Goal: Task Accomplishment & Management: Manage account settings

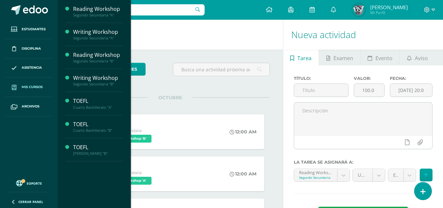
click at [28, 89] on span "Mis cursos" at bounding box center [32, 86] width 21 height 5
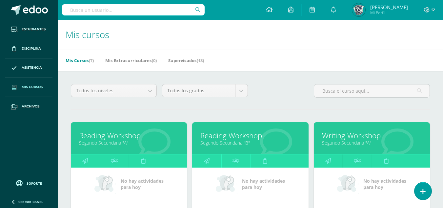
click at [30, 85] on span "Mis cursos" at bounding box center [32, 86] width 21 height 5
click at [29, 91] on link "Mis cursos" at bounding box center [28, 86] width 47 height 19
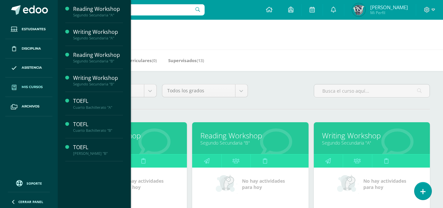
drag, startPoint x: 183, startPoint y: 102, endPoint x: 138, endPoint y: 134, distance: 54.7
click at [138, 134] on link "Reading Workshop" at bounding box center [129, 135] width 100 height 10
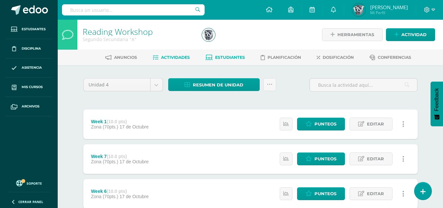
click at [225, 56] on span "Estudiantes" at bounding box center [230, 57] width 30 height 5
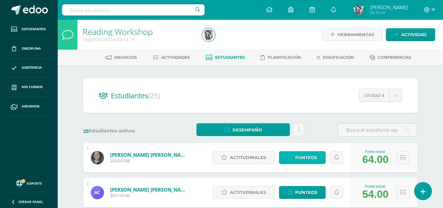
click at [304, 160] on span "Punteos" at bounding box center [306, 157] width 22 height 12
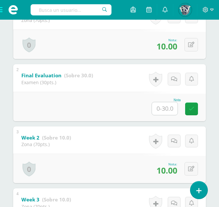
scroll to position [173, 0]
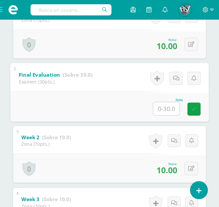
click at [165, 107] on input "text" at bounding box center [166, 108] width 26 height 13
type input "9"
type input "30"
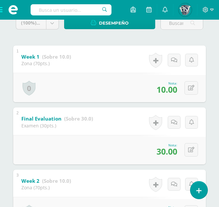
scroll to position [0, 0]
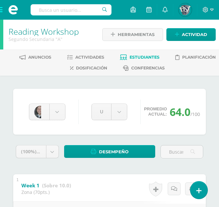
click at [134, 56] on span "Estudiantes" at bounding box center [144, 57] width 30 height 5
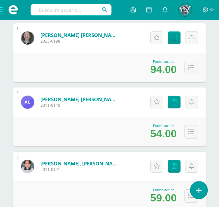
scroll to position [137, 0]
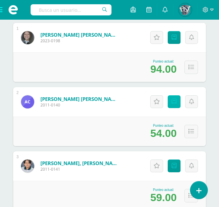
click at [175, 102] on icon at bounding box center [173, 102] width 5 height 6
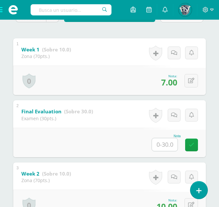
scroll to position [137, 0]
click at [165, 146] on input "text" at bounding box center [165, 144] width 26 height 13
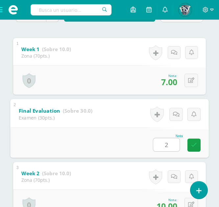
type input "25"
click at [190, 145] on link at bounding box center [193, 145] width 13 height 13
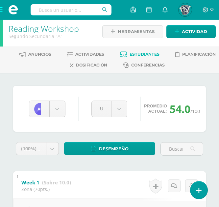
scroll to position [2, 0]
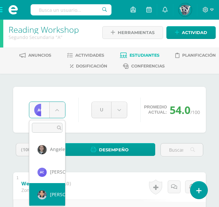
select select "665"
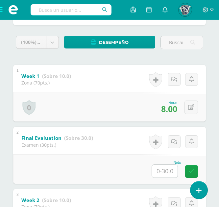
scroll to position [108, 0]
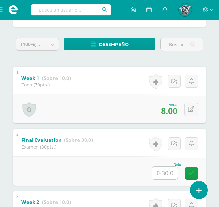
click at [157, 176] on input "text" at bounding box center [165, 173] width 26 height 13
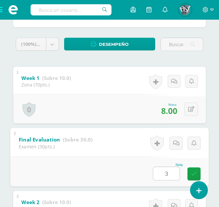
type input "30"
click at [194, 171] on link at bounding box center [193, 174] width 13 height 13
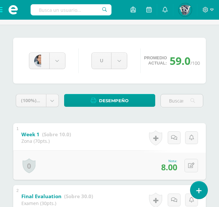
scroll to position [0, 0]
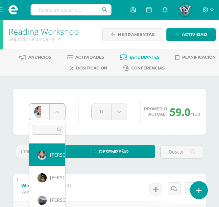
scroll to position [45, 0]
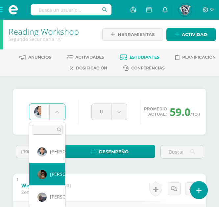
select select "656"
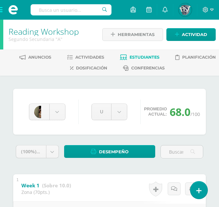
drag, startPoint x: 161, startPoint y: 163, endPoint x: 189, endPoint y: 169, distance: 28.7
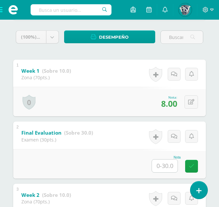
scroll to position [116, 0]
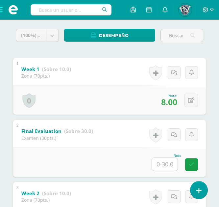
click at [164, 165] on input "text" at bounding box center [165, 164] width 26 height 13
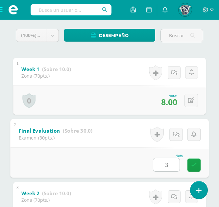
type input "30"
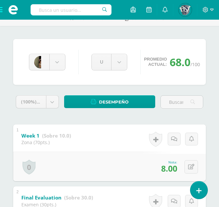
scroll to position [0, 0]
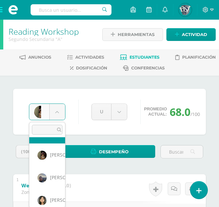
scroll to position [69, 0]
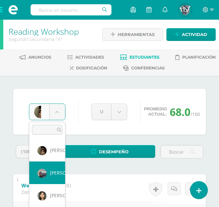
select select "679"
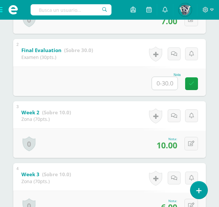
scroll to position [196, 0]
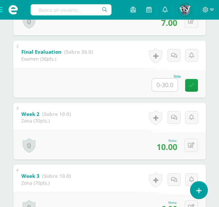
click at [165, 90] on input "text" at bounding box center [165, 85] width 26 height 13
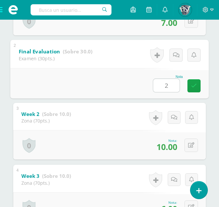
type input "29"
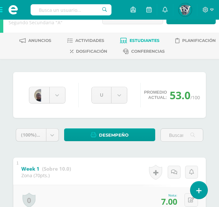
scroll to position [16, 0]
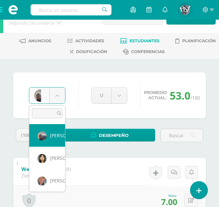
scroll to position [90, 0]
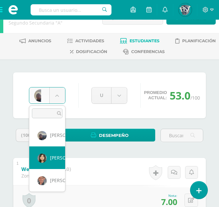
select select "653"
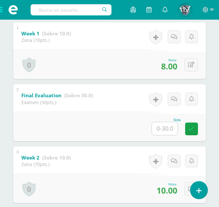
scroll to position [153, 0]
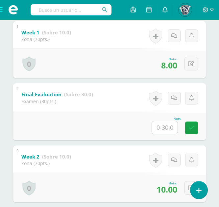
click at [160, 127] on input "text" at bounding box center [165, 127] width 26 height 13
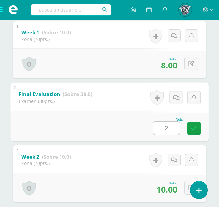
type input "27"
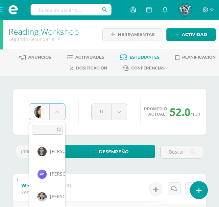
scroll to position [68, 0]
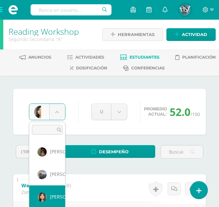
drag, startPoint x: 58, startPoint y: 118, endPoint x: 47, endPoint y: 200, distance: 82.2
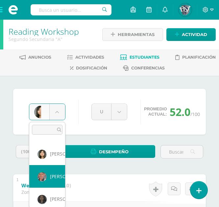
scroll to position [113, 0]
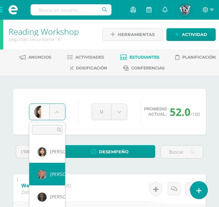
select select "1090"
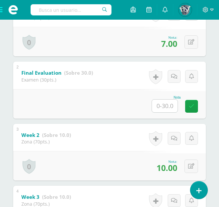
scroll to position [174, 0]
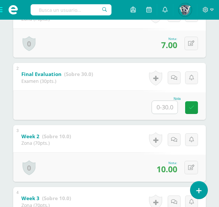
click at [160, 109] on input "text" at bounding box center [165, 107] width 26 height 13
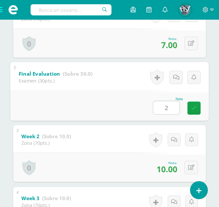
type input "29"
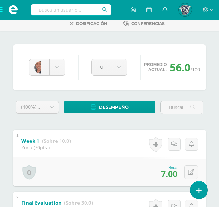
scroll to position [46, 0]
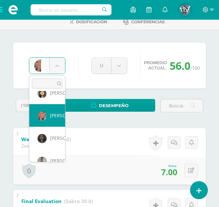
scroll to position [128, 0]
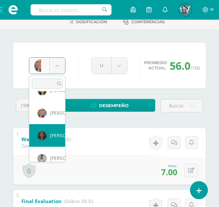
select select "681"
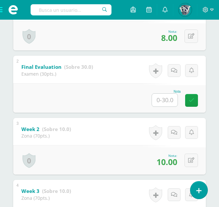
scroll to position [175, 0]
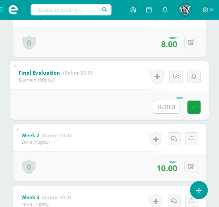
click at [159, 105] on input "text" at bounding box center [166, 106] width 26 height 13
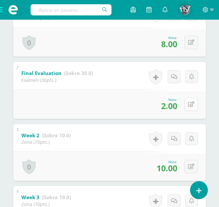
click at [192, 102] on icon at bounding box center [191, 105] width 6 height 6
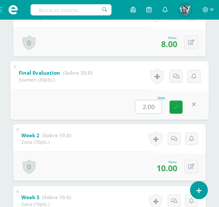
click at [147, 107] on input "2.00" at bounding box center [148, 106] width 26 height 13
click at [144, 107] on input "2.00" at bounding box center [148, 106] width 26 height 13
type input "27.00"
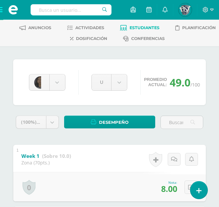
scroll to position [0, 0]
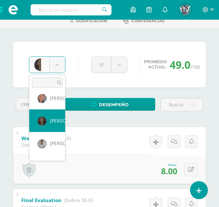
scroll to position [143, 0]
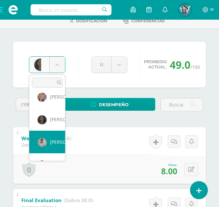
select select "1366"
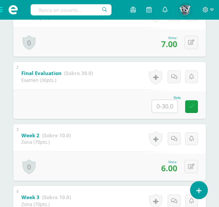
scroll to position [174, 0]
click at [163, 104] on input "text" at bounding box center [165, 106] width 26 height 13
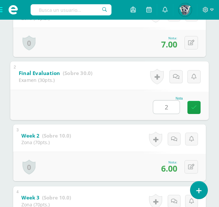
type input "27"
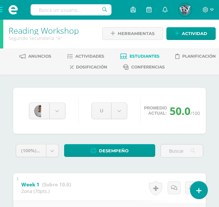
scroll to position [0, 0]
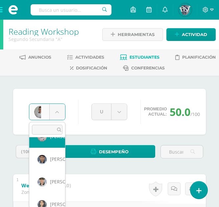
scroll to position [195, 0]
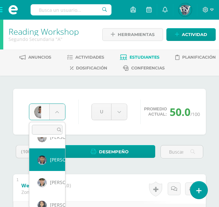
select select "678"
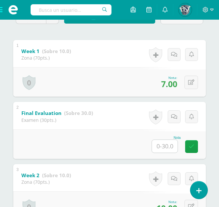
scroll to position [134, 0]
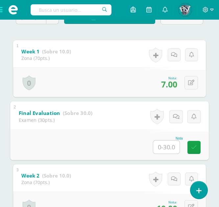
click at [160, 146] on input "text" at bounding box center [166, 147] width 26 height 13
type input "28"
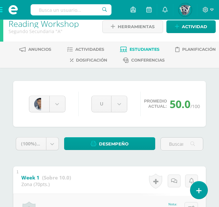
scroll to position [5, 0]
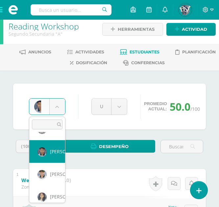
scroll to position [200, 0]
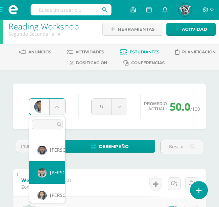
select select "652"
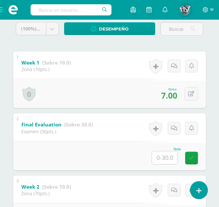
scroll to position [134, 0]
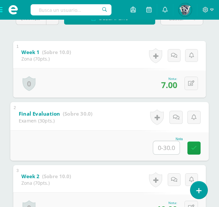
click at [159, 147] on input "text" at bounding box center [166, 147] width 26 height 13
type input "30"
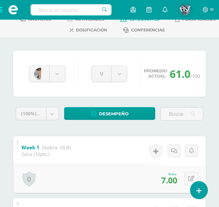
scroll to position [37, 0]
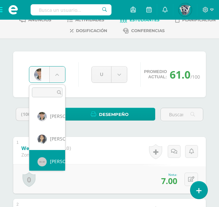
scroll to position [226, 0]
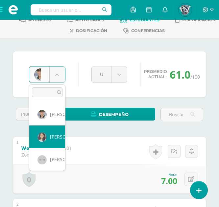
select select "677"
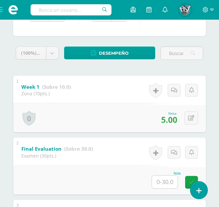
scroll to position [99, 0]
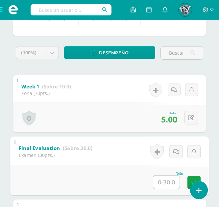
click at [165, 181] on input "text" at bounding box center [166, 182] width 26 height 13
type input "29"
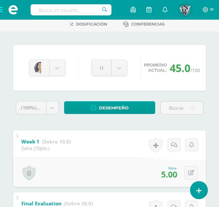
scroll to position [44, 0]
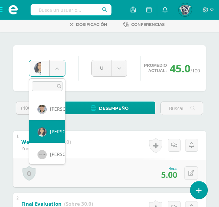
scroll to position [226, 0]
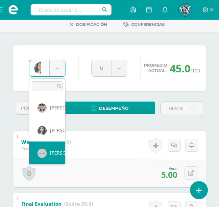
select select "638"
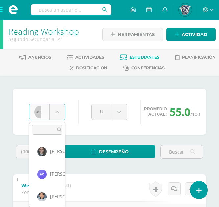
scroll to position [226, 0]
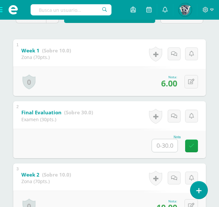
scroll to position [136, 0]
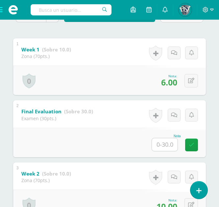
click at [158, 147] on input "text" at bounding box center [165, 144] width 26 height 13
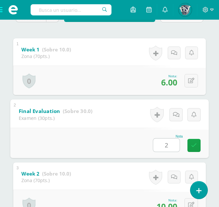
type input "29"
click at [189, 149] on link at bounding box center [193, 145] width 13 height 13
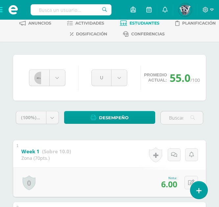
scroll to position [0, 0]
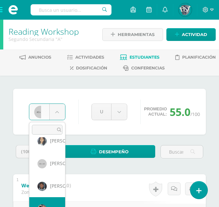
scroll to position [271, 0]
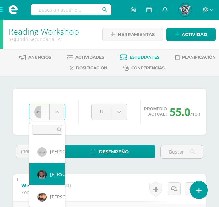
select select "661"
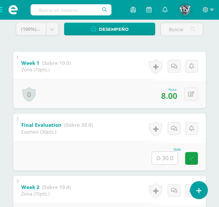
scroll to position [123, 0]
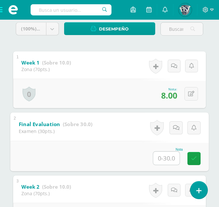
click at [173, 158] on input "text" at bounding box center [166, 158] width 26 height 13
type input "27"
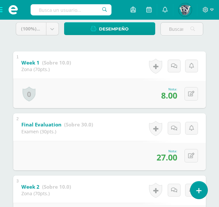
scroll to position [0, 0]
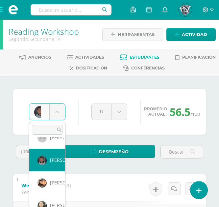
scroll to position [294, 0]
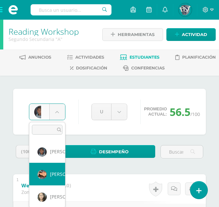
select select "643"
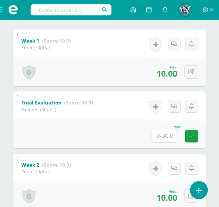
scroll to position [146, 0]
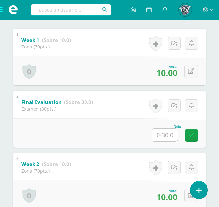
click at [156, 136] on input "text" at bounding box center [165, 135] width 26 height 13
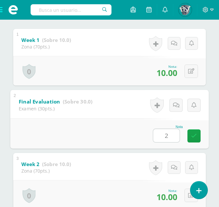
type input "27"
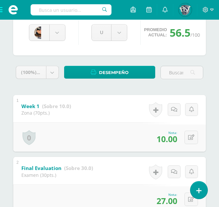
scroll to position [79, 0]
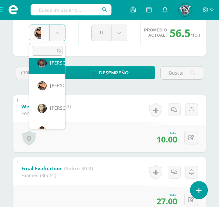
scroll to position [306, 0]
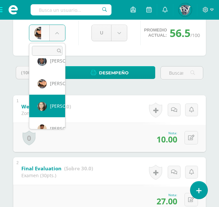
select select "648"
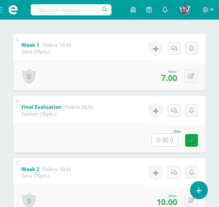
scroll to position [141, 0]
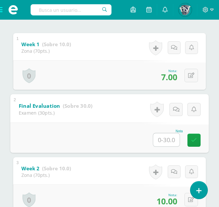
click at [160, 138] on input "text" at bounding box center [166, 140] width 26 height 13
type input "27"
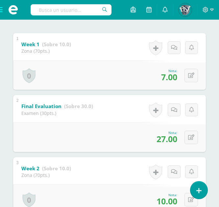
scroll to position [0, 0]
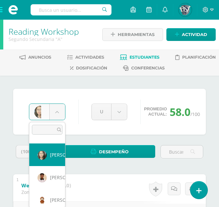
scroll to position [338, 0]
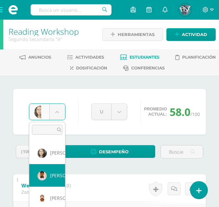
select select "1092"
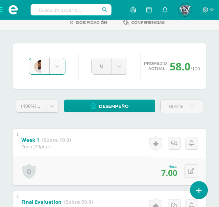
scroll to position [46, 0]
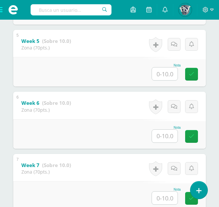
scroll to position [394, 0]
click at [53, 177] on div "Week 7 (Sobre 10.0) Zona (70pts.)" at bounding box center [46, 168] width 66 height 28
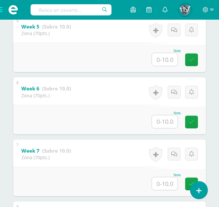
scroll to position [409, 0]
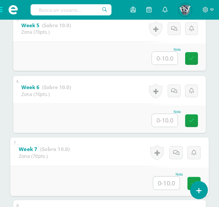
click at [153, 179] on input "text" at bounding box center [166, 183] width 26 height 13
type input "6"
click at [132, 166] on div "Nota 6" at bounding box center [109, 181] width 198 height 31
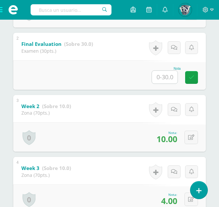
scroll to position [203, 0]
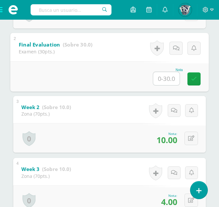
click at [160, 81] on input "text" at bounding box center [166, 78] width 26 height 13
type input "28"
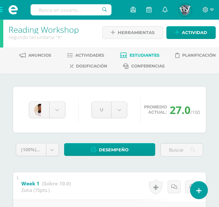
scroll to position [0, 0]
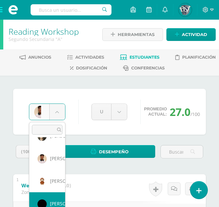
scroll to position [362, 0]
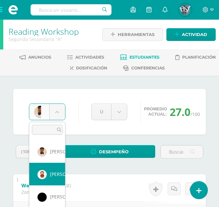
select select "1100"
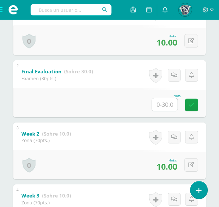
scroll to position [176, 0]
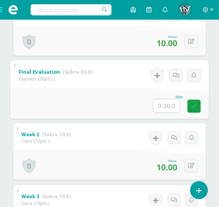
click at [164, 110] on input "text" at bounding box center [166, 105] width 26 height 13
type input "27"
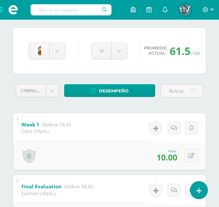
scroll to position [38, 0]
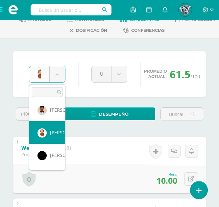
scroll to position [369, 0]
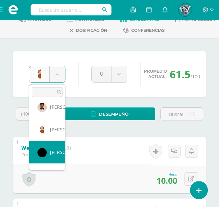
select select "649"
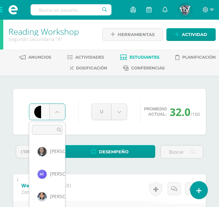
scroll to position [362, 0]
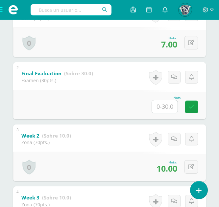
scroll to position [176, 0]
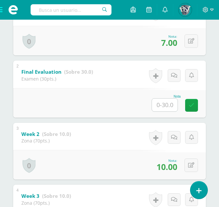
click at [164, 106] on input "text" at bounding box center [165, 105] width 26 height 13
click at [193, 103] on icon at bounding box center [191, 103] width 6 height 6
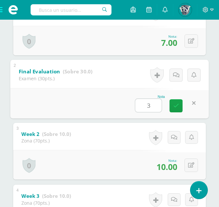
type input "30"
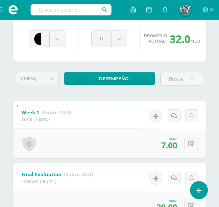
scroll to position [59, 0]
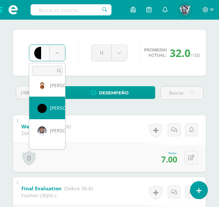
scroll to position [395, 0]
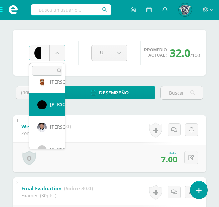
select select "1101"
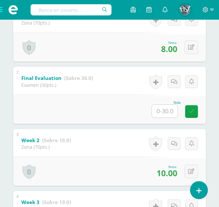
scroll to position [174, 0]
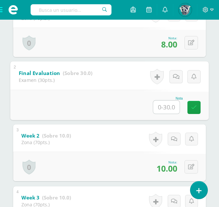
click at [161, 112] on input "text" at bounding box center [166, 107] width 26 height 13
type input "29"
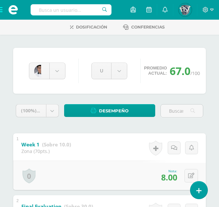
scroll to position [40, 0]
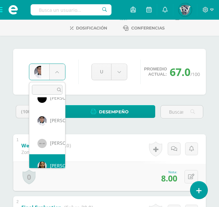
scroll to position [430, 0]
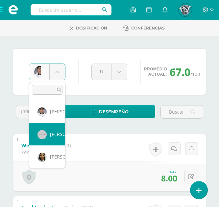
select select "669"
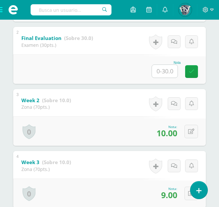
scroll to position [199, 0]
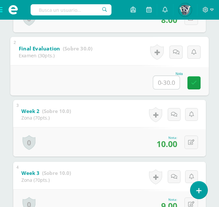
click at [161, 88] on input "text" at bounding box center [166, 82] width 26 height 13
type input "27"
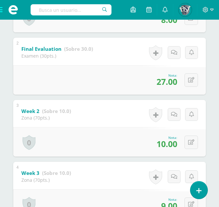
click at [106, 59] on div "2 Final Evaluation (Sobre 30.0) Examen (30pts.) Nota 27.00 0 Logros Logros obte…" at bounding box center [109, 66] width 192 height 57
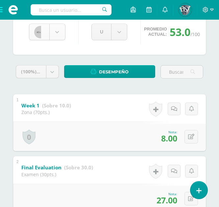
scroll to position [407, 0]
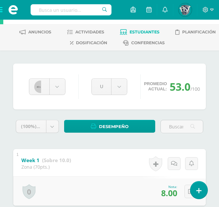
scroll to position [25, 0]
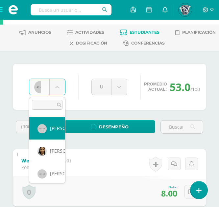
scroll to position [453, 0]
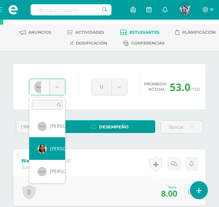
select select "1102"
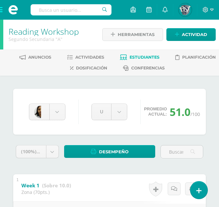
click at [132, 130] on div "[PERSON_NAME] [PERSON_NAME] [PERSON_NAME] Santiago [PERSON_NAME] [PERSON_NAME] …" at bounding box center [109, 112] width 192 height 46
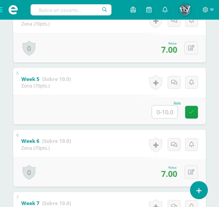
scroll to position [351, 0]
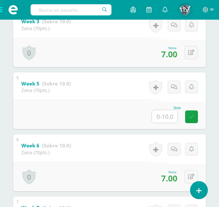
click at [170, 116] on input "text" at bounding box center [165, 116] width 26 height 13
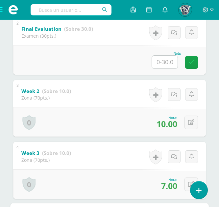
scroll to position [219, 0]
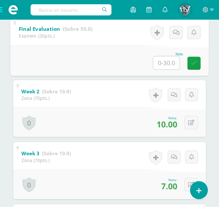
click at [165, 63] on input "text" at bounding box center [166, 62] width 26 height 13
type input "27"
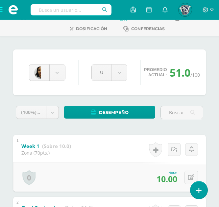
scroll to position [39, 0]
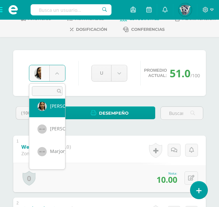
scroll to position [482, 0]
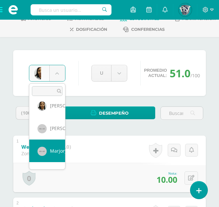
select select "668"
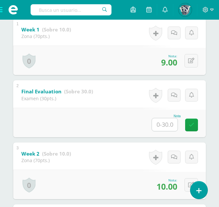
scroll to position [155, 0]
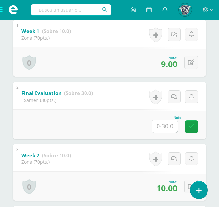
click at [161, 123] on input "text" at bounding box center [165, 126] width 26 height 13
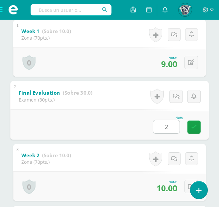
type input "26"
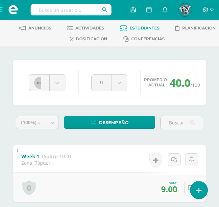
scroll to position [0, 0]
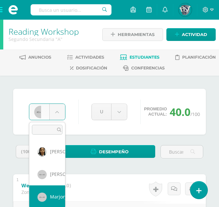
scroll to position [500, 0]
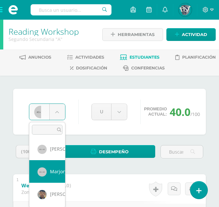
select select "670"
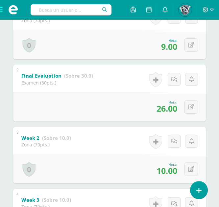
scroll to position [187, 0]
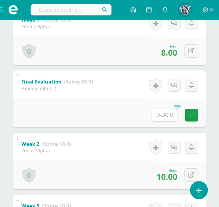
scroll to position [166, 0]
click at [166, 114] on input "text" at bounding box center [165, 115] width 26 height 13
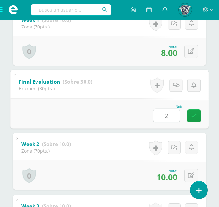
type input "27"
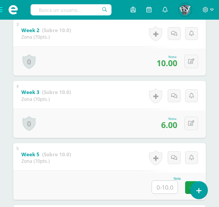
scroll to position [0, 0]
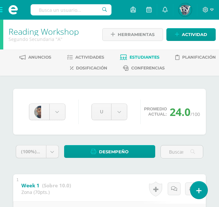
click at [130, 58] on span "Estudiantes" at bounding box center [144, 57] width 30 height 5
click at [2, 7] on span at bounding box center [13, 10] width 26 height 20
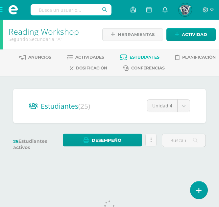
click at [2, 10] on span at bounding box center [13, 10] width 26 height 20
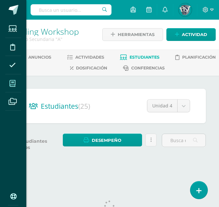
click at [12, 84] on icon at bounding box center [13, 83] width 6 height 7
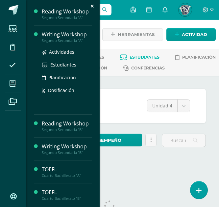
click at [58, 38] on div "Writing Workshop" at bounding box center [67, 35] width 50 height 8
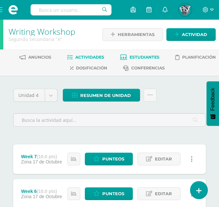
click at [138, 53] on link "Estudiantes" at bounding box center [139, 57] width 39 height 11
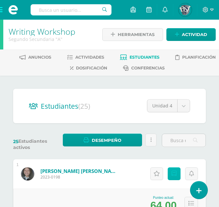
click at [171, 178] on link "Punteos" at bounding box center [173, 174] width 13 height 13
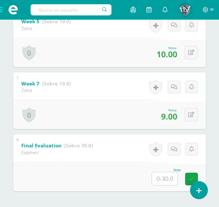
scroll to position [503, 0]
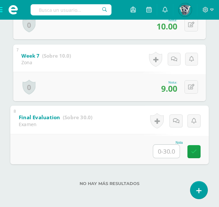
click at [160, 152] on input "text" at bounding box center [166, 151] width 26 height 13
type input "30"
click at [197, 153] on link at bounding box center [193, 151] width 13 height 13
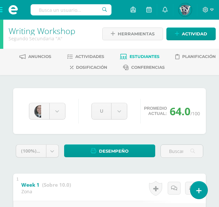
scroll to position [0, 0]
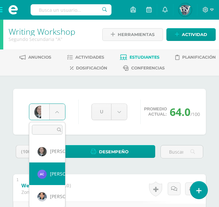
select select "1365"
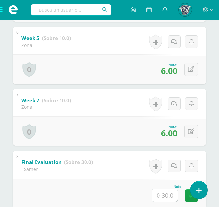
scroll to position [503, 0]
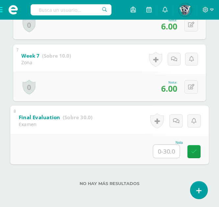
click at [161, 156] on input "text" at bounding box center [166, 151] width 26 height 13
click at [167, 146] on input "0" at bounding box center [166, 151] width 26 height 13
click at [172, 157] on input "0" at bounding box center [166, 151] width 26 height 13
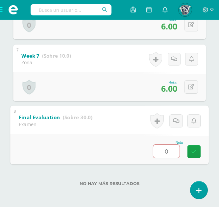
click at [172, 157] on input "0" at bounding box center [166, 151] width 26 height 13
type input "25"
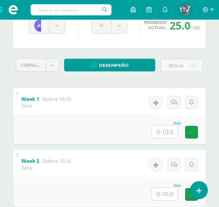
scroll to position [0, 0]
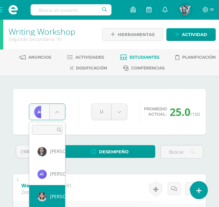
select select "665"
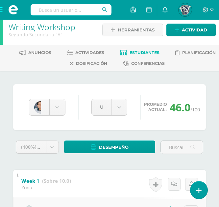
scroll to position [5, 0]
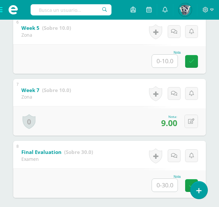
scroll to position [468, 0]
click at [168, 189] on input "text" at bounding box center [165, 185] width 26 height 13
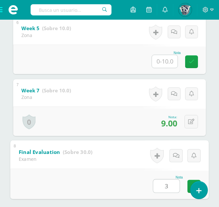
type input "30"
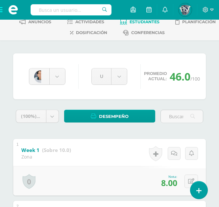
scroll to position [0, 0]
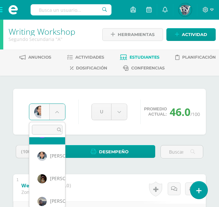
scroll to position [41, 0]
select select "656"
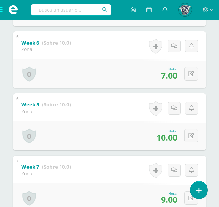
scroll to position [503, 0]
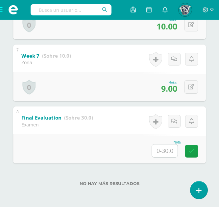
click at [164, 151] on input "text" at bounding box center [165, 151] width 26 height 13
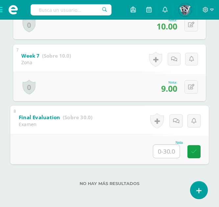
type input "9"
type input "30"
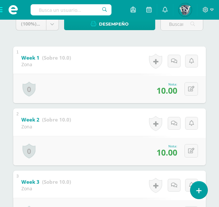
scroll to position [0, 0]
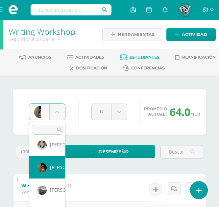
scroll to position [53, 0]
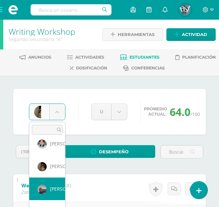
select select "679"
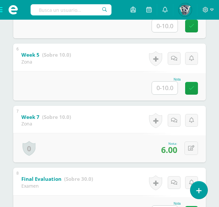
scroll to position [503, 0]
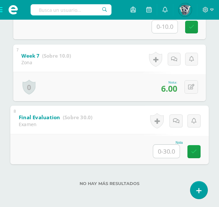
click at [160, 153] on input "text" at bounding box center [166, 151] width 26 height 13
type input "25"
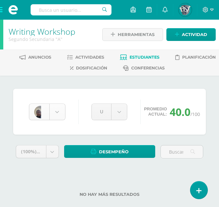
scroll to position [0, 0]
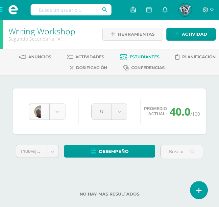
click at [58, 115] on body "Estudiantes Disciplina Asistencia Mis cursos Archivos Soporte Ayuda Reportar un…" at bounding box center [109, 109] width 219 height 218
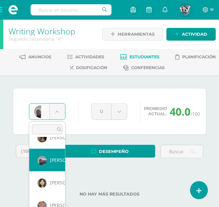
scroll to position [90, 0]
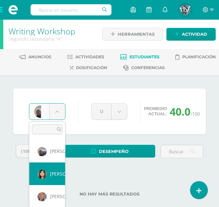
select select "653"
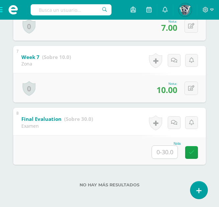
scroll to position [503, 0]
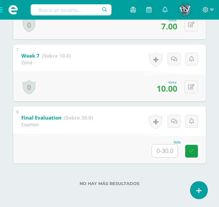
click at [165, 153] on input "text" at bounding box center [165, 151] width 26 height 13
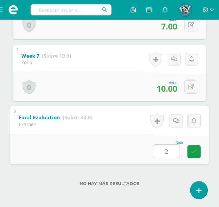
type input "27"
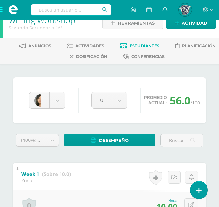
scroll to position [0, 0]
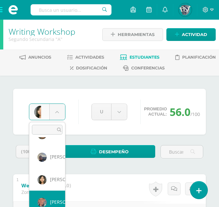
scroll to position [90, 0]
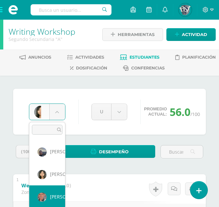
select select "1090"
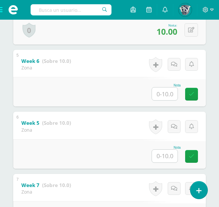
scroll to position [503, 0]
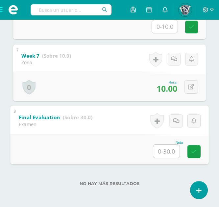
click at [167, 157] on input "text" at bounding box center [166, 151] width 26 height 13
type input "29"
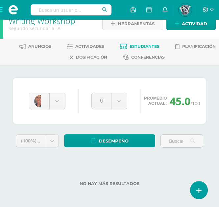
scroll to position [0, 0]
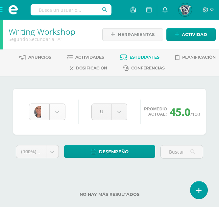
click at [51, 115] on body "Estudiantes Disciplina Asistencia Mis cursos Archivos Soporte Ayuda Reportar un…" at bounding box center [109, 109] width 219 height 218
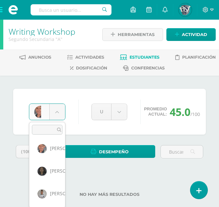
scroll to position [140, 0]
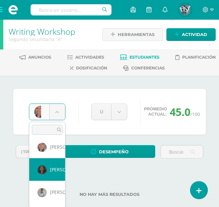
select select "681"
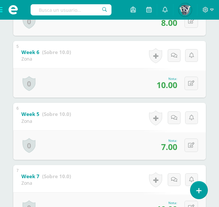
scroll to position [503, 0]
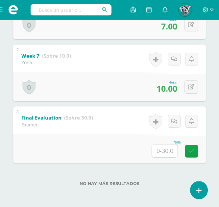
click at [165, 151] on input "text" at bounding box center [165, 151] width 26 height 13
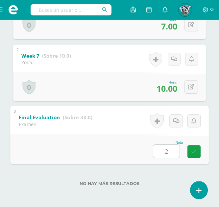
type input "27"
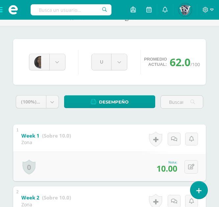
scroll to position [0, 0]
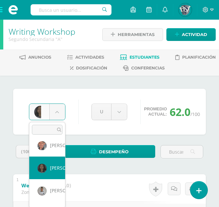
scroll to position [142, 0]
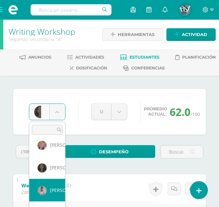
select select "1366"
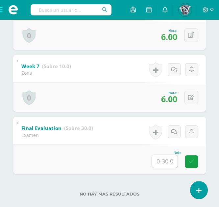
scroll to position [503, 0]
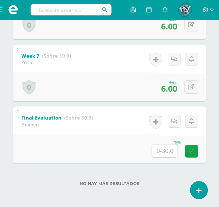
click at [169, 147] on input "text" at bounding box center [165, 151] width 26 height 13
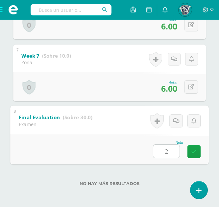
type input "27"
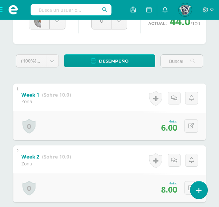
scroll to position [0, 0]
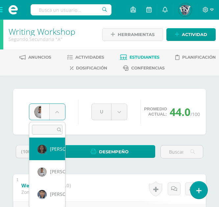
scroll to position [161, 0]
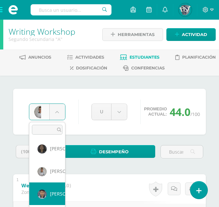
select select "678"
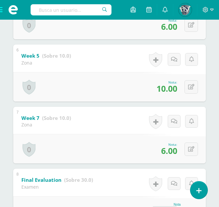
scroll to position [503, 0]
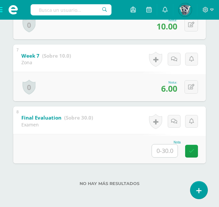
click at [169, 155] on input "text" at bounding box center [165, 151] width 26 height 13
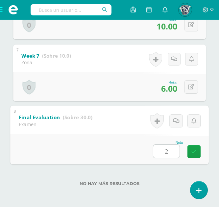
type input "28"
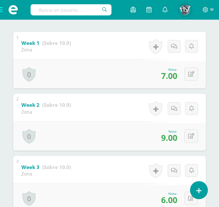
scroll to position [0, 0]
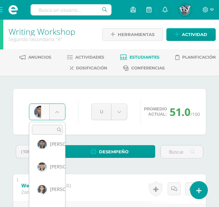
scroll to position [211, 0]
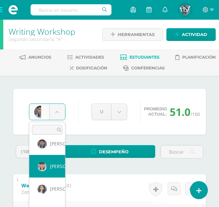
select select "652"
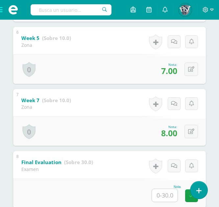
scroll to position [503, 0]
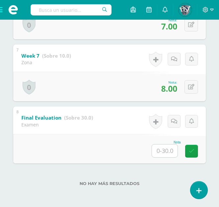
click at [167, 150] on input "text" at bounding box center [165, 151] width 26 height 13
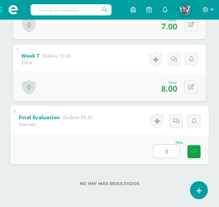
type input "30"
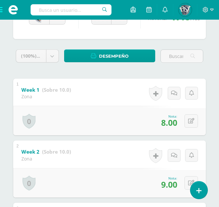
scroll to position [0, 0]
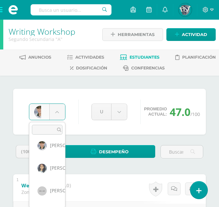
scroll to position [233, 0]
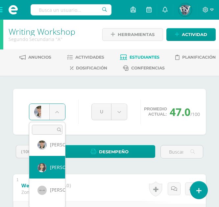
select select "677"
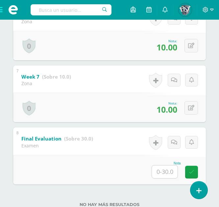
scroll to position [503, 0]
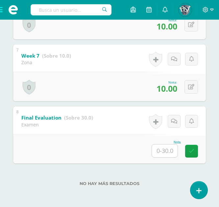
click at [166, 149] on input "text" at bounding box center [165, 151] width 26 height 13
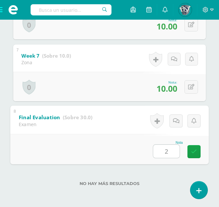
type input "29"
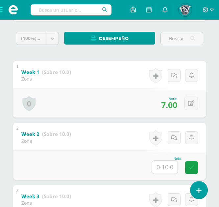
scroll to position [0, 0]
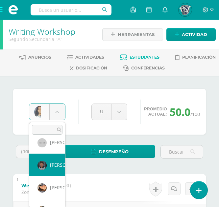
scroll to position [274, 0]
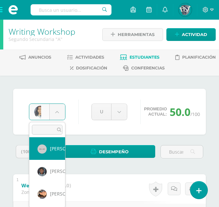
select select "638"
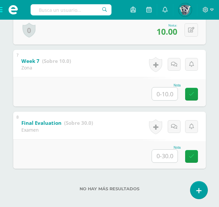
scroll to position [503, 0]
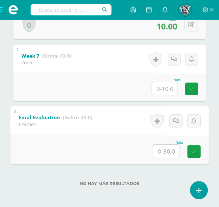
click at [162, 153] on input "text" at bounding box center [166, 151] width 26 height 13
type input "29"
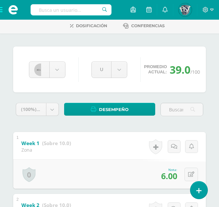
scroll to position [0, 0]
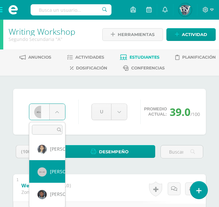
scroll to position [253, 0]
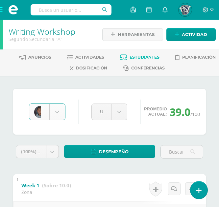
select select "661"
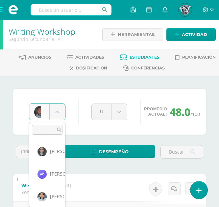
scroll to position [249, 0]
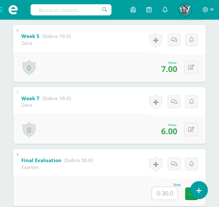
scroll to position [503, 0]
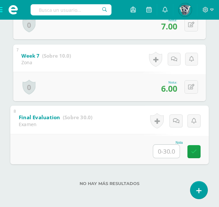
click at [153, 155] on input "text" at bounding box center [166, 151] width 26 height 13
type input "27"
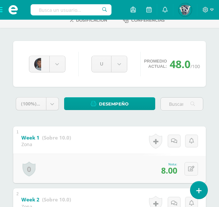
scroll to position [0, 0]
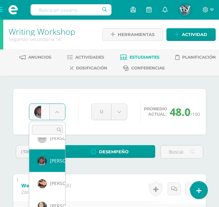
scroll to position [285, 0]
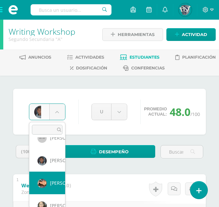
select select "643"
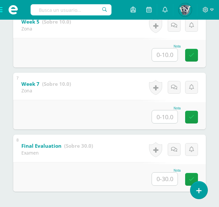
scroll to position [503, 0]
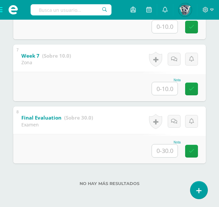
click at [161, 149] on input "text" at bounding box center [165, 151] width 26 height 13
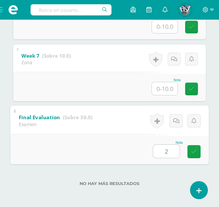
type input "27"
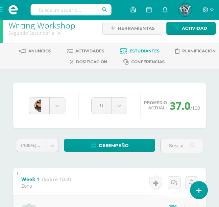
scroll to position [0, 0]
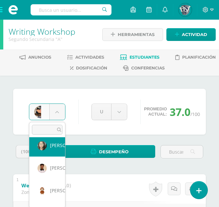
scroll to position [342, 0]
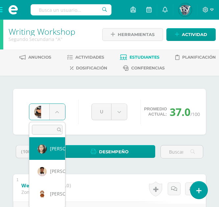
select select "648"
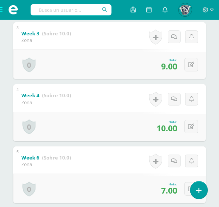
scroll to position [503, 0]
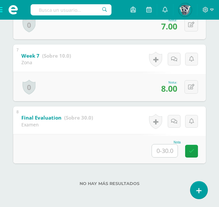
click at [164, 153] on input "text" at bounding box center [165, 151] width 26 height 13
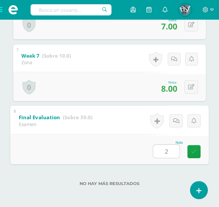
type input "27"
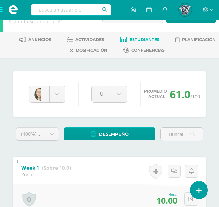
scroll to position [0, 0]
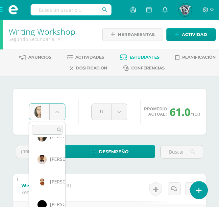
scroll to position [355, 0]
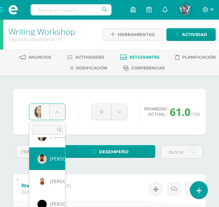
select select "1092"
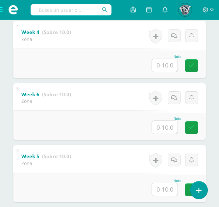
scroll to position [503, 0]
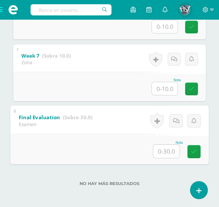
click at [165, 156] on input "text" at bounding box center [166, 151] width 26 height 13
type input "28"
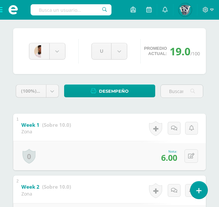
scroll to position [0, 0]
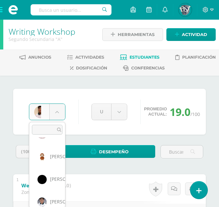
scroll to position [380, 0]
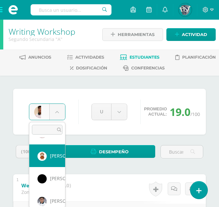
select select "1100"
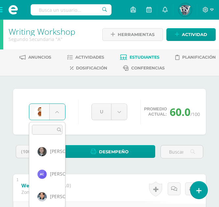
scroll to position [339, 0]
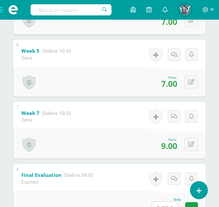
scroll to position [503, 0]
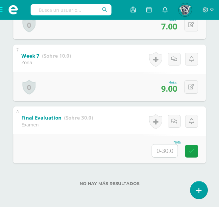
click at [164, 149] on input "text" at bounding box center [165, 151] width 26 height 13
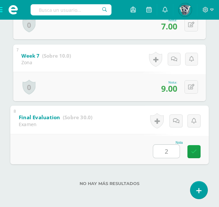
type input "27"
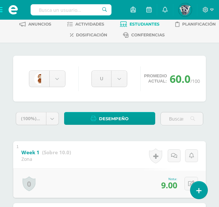
scroll to position [0, 0]
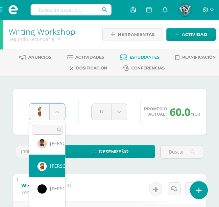
scroll to position [370, 0]
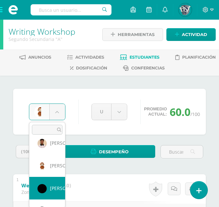
select select "649"
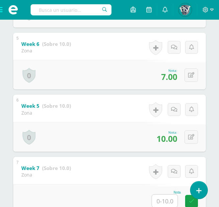
scroll to position [503, 0]
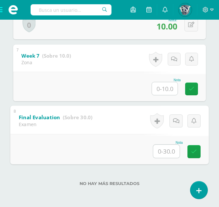
click at [159, 154] on input "text" at bounding box center [166, 151] width 26 height 13
type input "30"
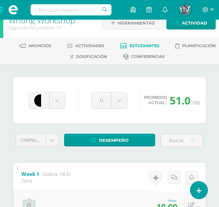
scroll to position [0, 0]
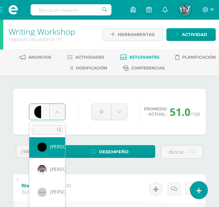
scroll to position [412, 0]
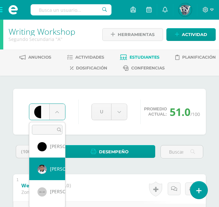
select select "1101"
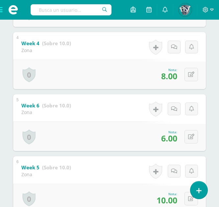
scroll to position [503, 0]
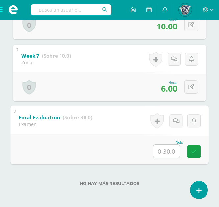
click at [161, 153] on input "text" at bounding box center [166, 151] width 26 height 13
type input "29"
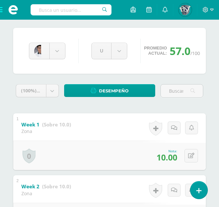
scroll to position [0, 0]
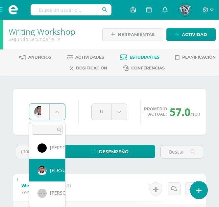
scroll to position [411, 0]
select select "669"
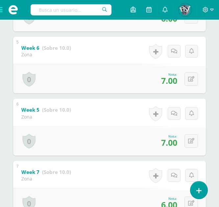
scroll to position [503, 0]
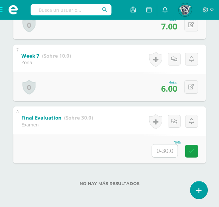
click at [171, 153] on input "text" at bounding box center [165, 151] width 26 height 13
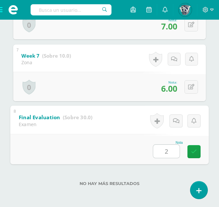
type input "27"
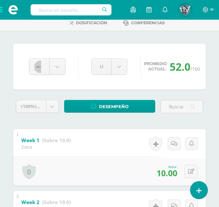
scroll to position [0, 0]
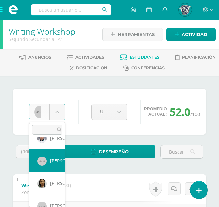
scroll to position [444, 0]
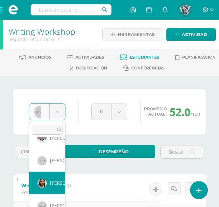
select select "1102"
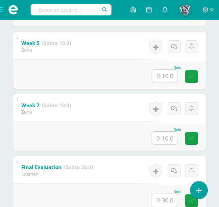
scroll to position [503, 0]
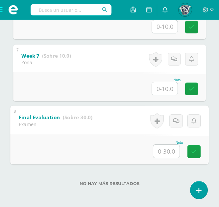
click at [159, 154] on input "text" at bounding box center [166, 151] width 26 height 13
type input "27"
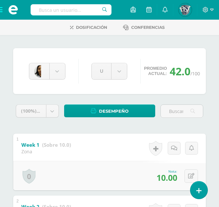
scroll to position [0, 0]
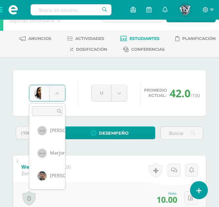
scroll to position [20, 0]
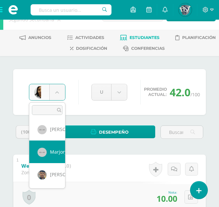
select select "668"
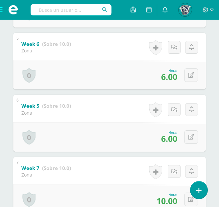
scroll to position [503, 0]
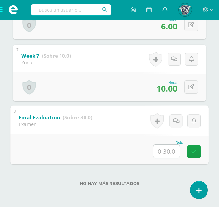
click at [162, 150] on input "text" at bounding box center [166, 151] width 26 height 13
type input "26"
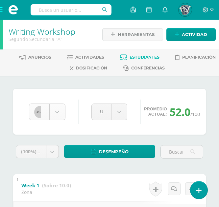
scroll to position [475, 0]
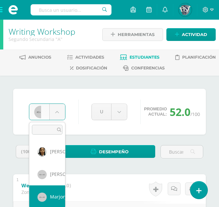
scroll to position [500, 0]
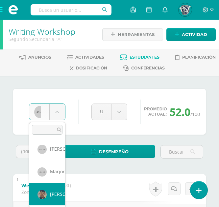
select select "670"
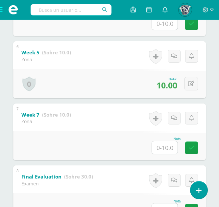
scroll to position [503, 0]
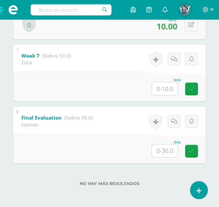
click at [170, 156] on input "text" at bounding box center [165, 151] width 26 height 13
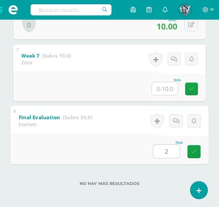
type input "27"
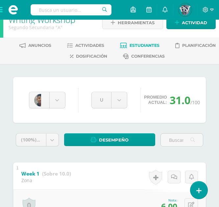
scroll to position [0, 0]
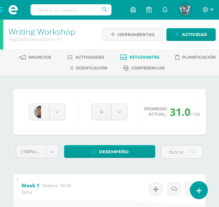
click at [143, 57] on span "Estudiantes" at bounding box center [144, 57] width 30 height 5
click at [2, 7] on span at bounding box center [13, 10] width 26 height 20
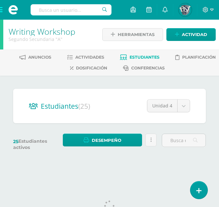
click at [3, 7] on span at bounding box center [13, 10] width 26 height 20
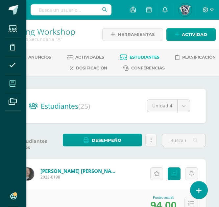
click at [11, 82] on icon at bounding box center [13, 83] width 6 height 7
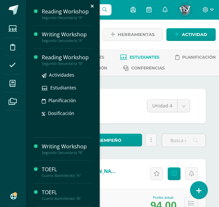
click at [49, 62] on div "Segundo Secundaria "B"" at bounding box center [67, 63] width 50 height 5
